Goal: Information Seeking & Learning: Learn about a topic

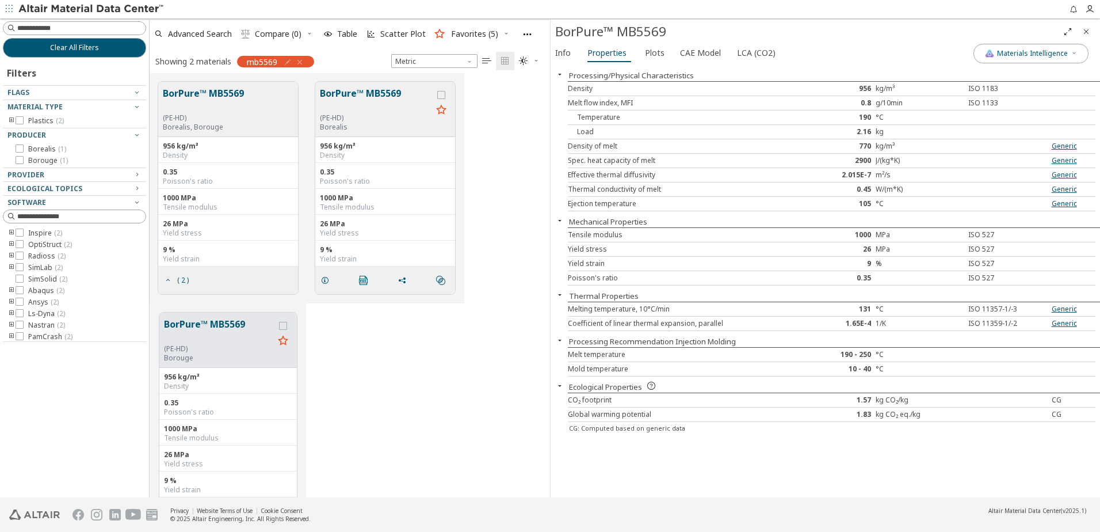
scroll to position [415, 392]
click at [656, 56] on span "Plots" at bounding box center [655, 53] width 20 height 18
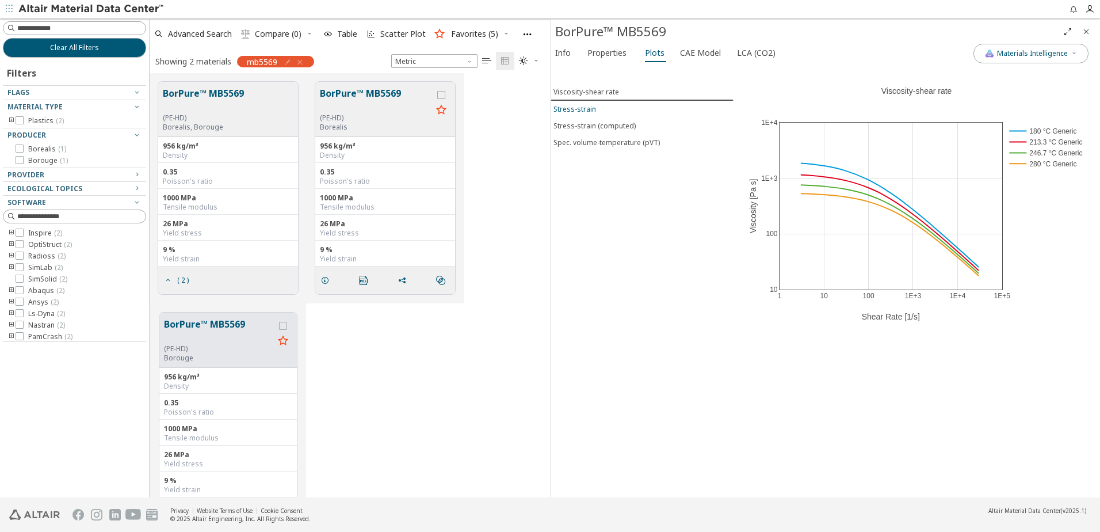
click at [600, 115] on button "Stress-strain" at bounding box center [642, 109] width 183 height 17
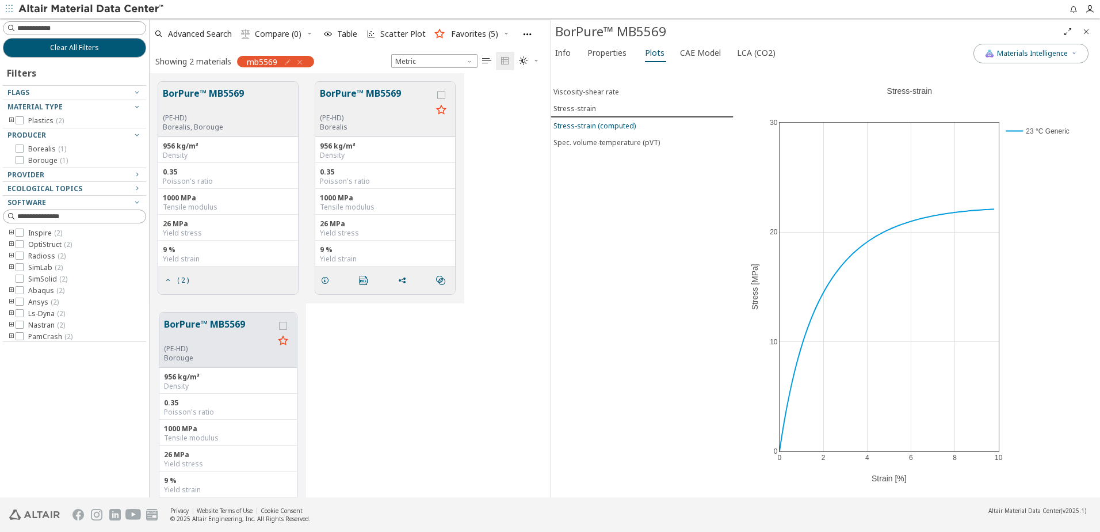
click at [609, 123] on div "Stress-strain (computed)" at bounding box center [595, 126] width 82 height 10
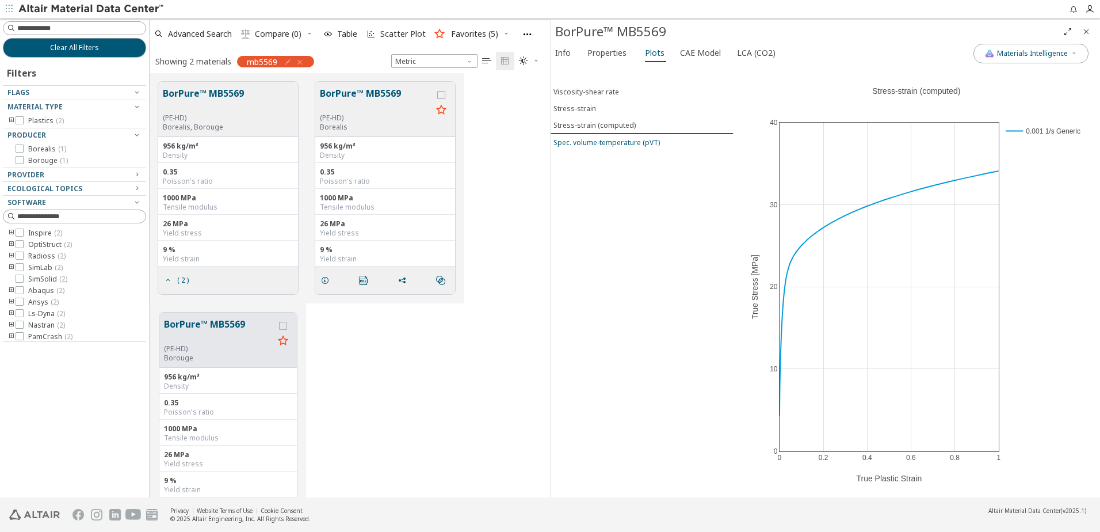
click at [620, 148] on button "Spec. volume-temperature (pVT)" at bounding box center [642, 142] width 183 height 17
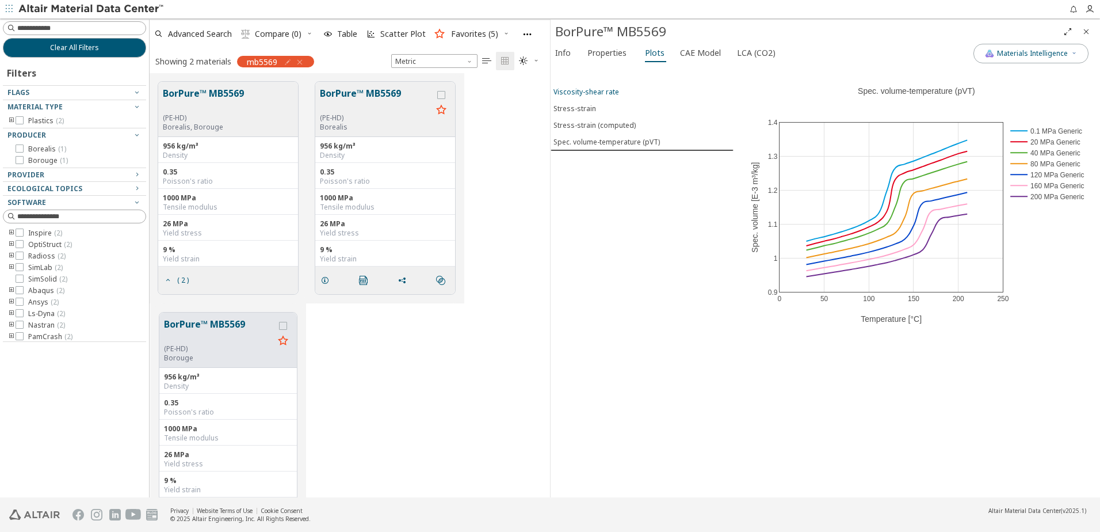
click at [607, 90] on div "Viscosity-shear rate" at bounding box center [587, 92] width 66 height 10
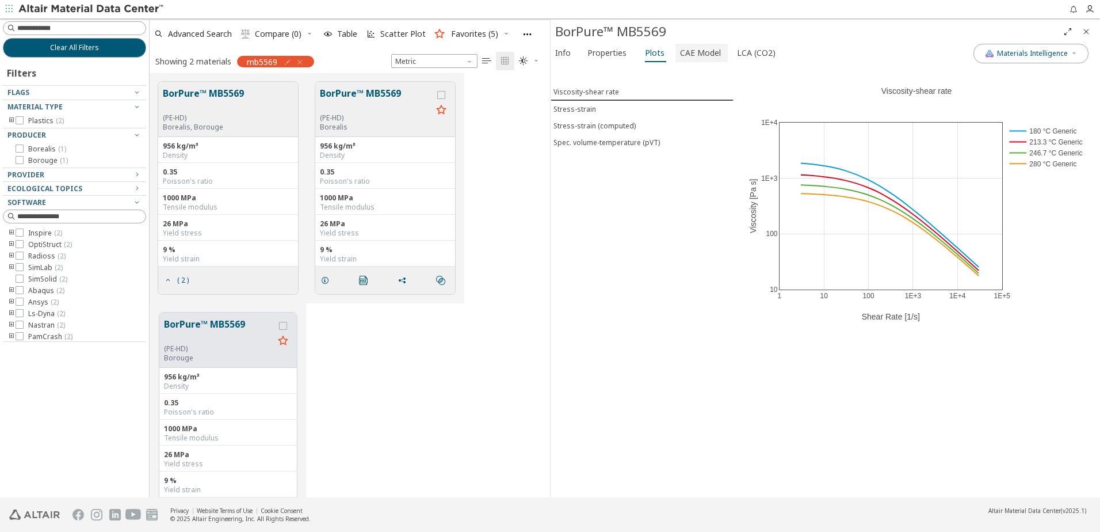
click at [680, 53] on span "CAE Model" at bounding box center [700, 53] width 41 height 18
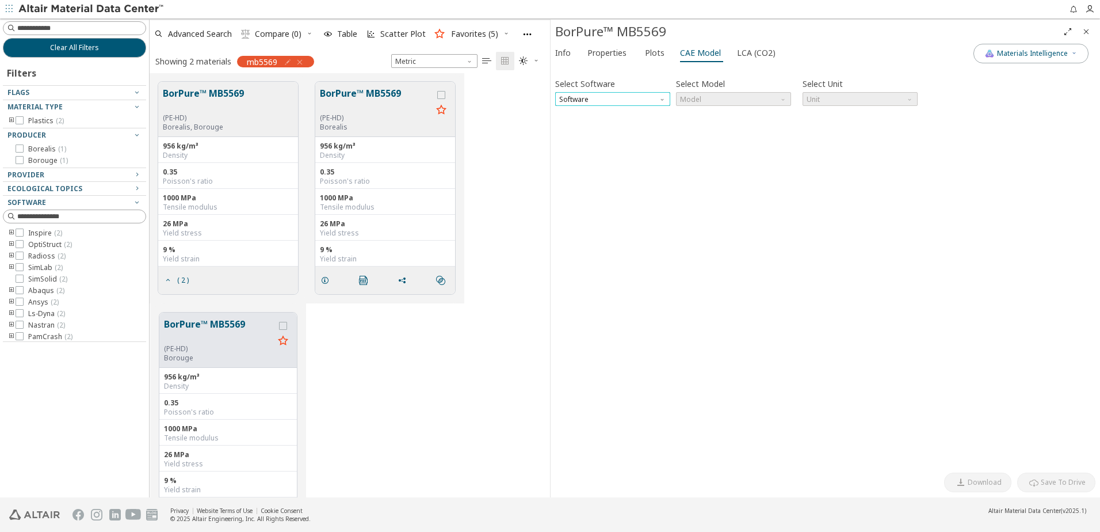
click at [627, 99] on span "Software" at bounding box center [612, 99] width 115 height 14
click at [640, 58] on button "Plots" at bounding box center [655, 53] width 30 height 18
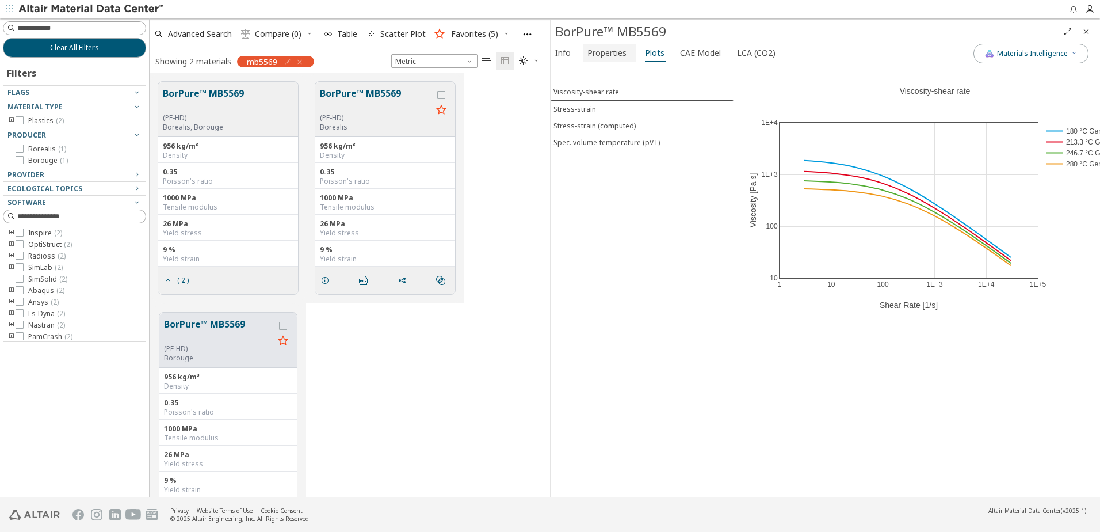
click at [612, 58] on span "Properties" at bounding box center [607, 53] width 39 height 18
